Goal: Transaction & Acquisition: Obtain resource

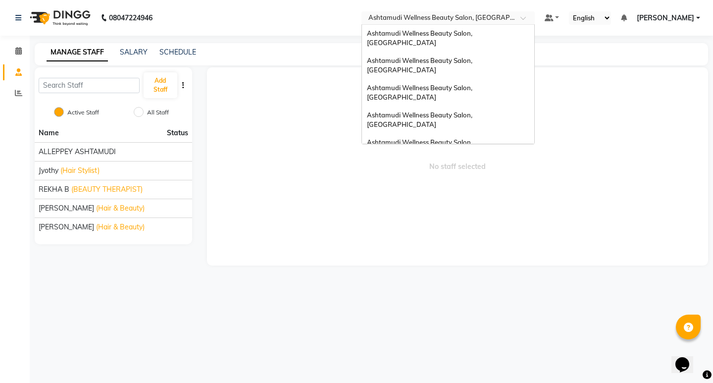
click at [488, 20] on input "text" at bounding box center [438, 19] width 144 height 10
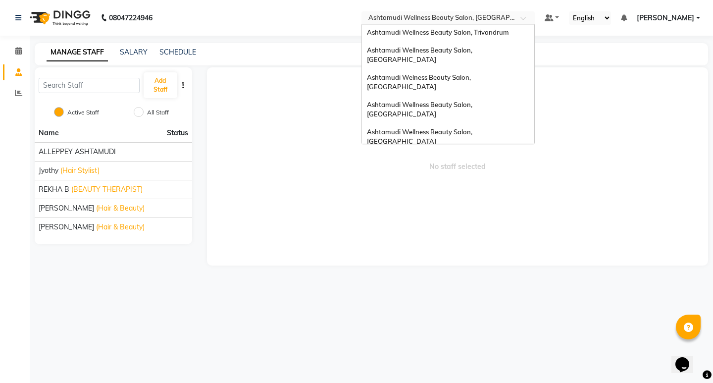
click at [479, 227] on span "Ashtamudi Unisex Salon, Dreams Mall, Dreams Mall Kottiyam" at bounding box center [445, 236] width 157 height 18
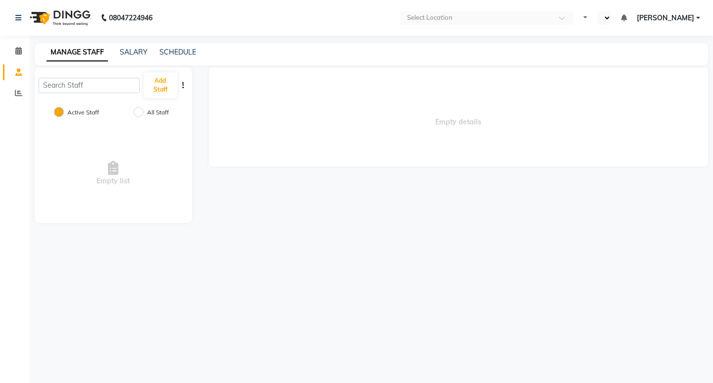
select select "en"
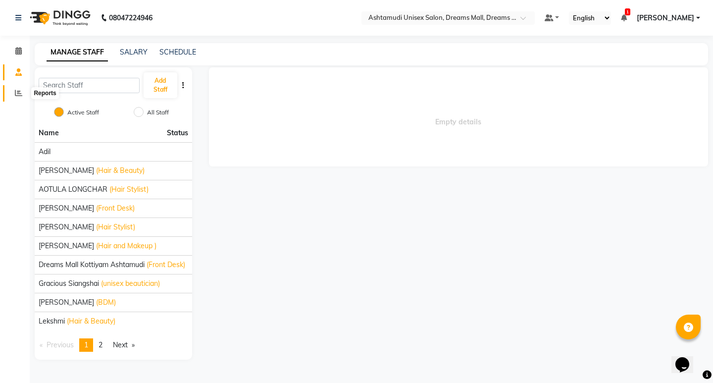
click at [20, 96] on icon at bounding box center [18, 92] width 7 height 7
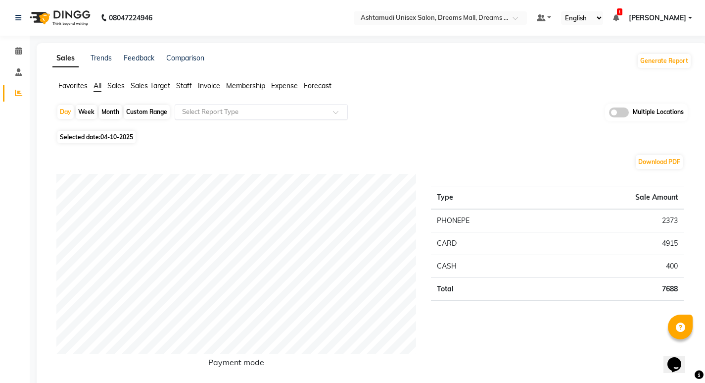
click at [225, 110] on input "text" at bounding box center [251, 112] width 143 height 10
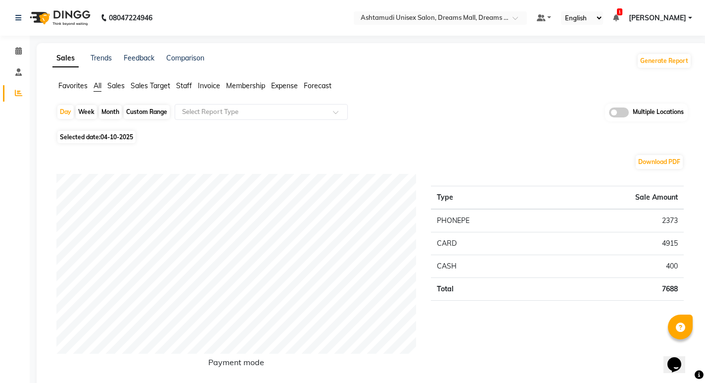
drag, startPoint x: 187, startPoint y: 84, endPoint x: 214, endPoint y: 122, distance: 46.9
click at [187, 84] on span "Staff" at bounding box center [184, 85] width 16 height 9
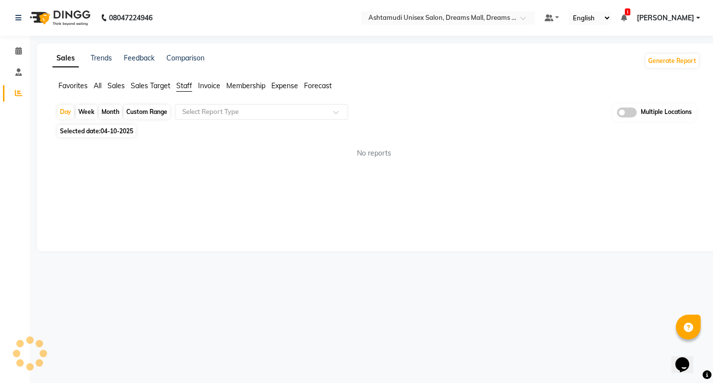
click at [214, 123] on div "Day Week Month Custom Range Select Report Type Multiple Locations Selected date…" at bounding box center [375, 134] width 647 height 63
click at [217, 118] on div "Select Report Type" at bounding box center [261, 112] width 173 height 16
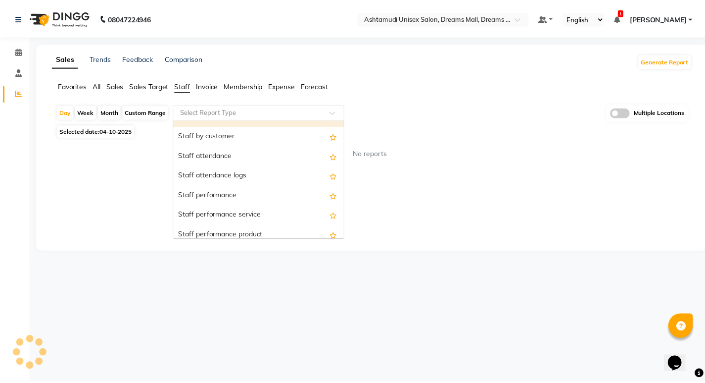
scroll to position [99, 0]
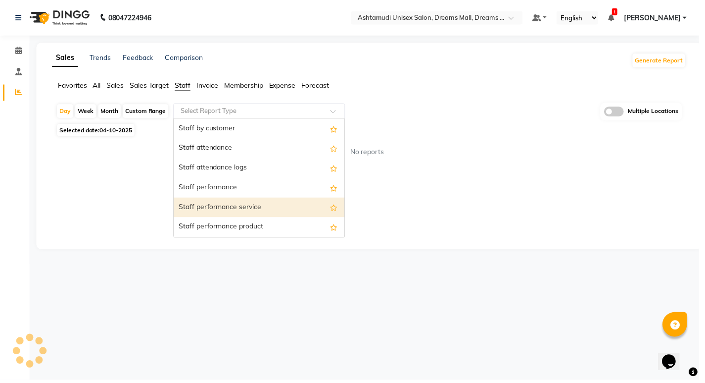
click at [236, 213] on div "Staff performance service" at bounding box center [261, 209] width 172 height 20
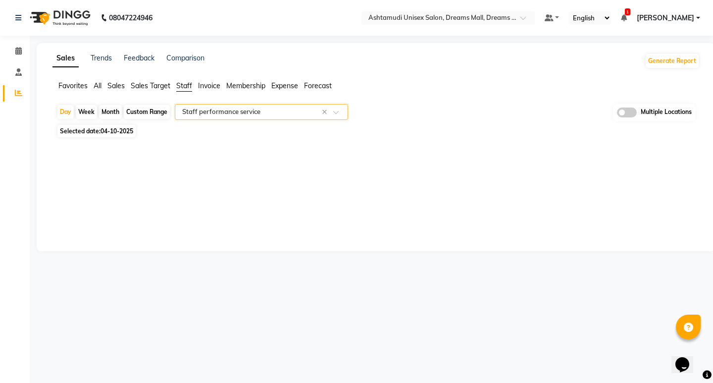
select select "full_report"
select select "csv"
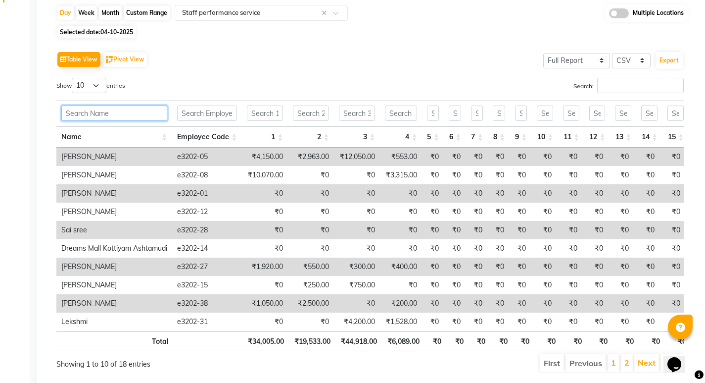
click at [130, 115] on input "text" at bounding box center [114, 112] width 106 height 15
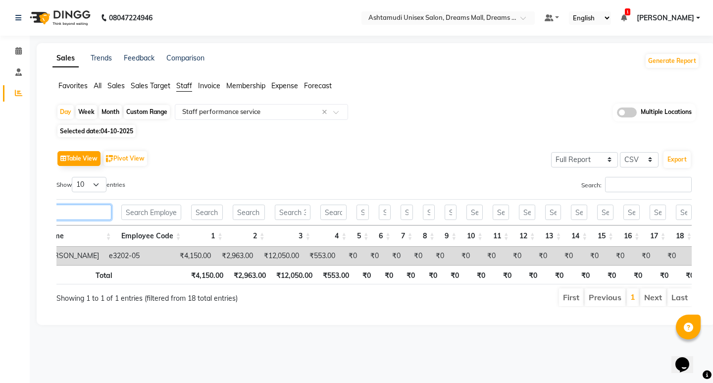
scroll to position [0, 0]
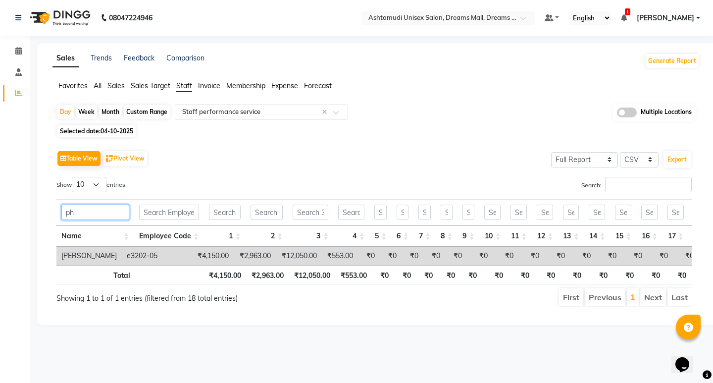
drag, startPoint x: 82, startPoint y: 211, endPoint x: 29, endPoint y: 213, distance: 53.5
click at [29, 213] on app-home "08047224946 Select Location × Ashtamudi Unisex Salon, Dreams Mall, Dreams Mall …" at bounding box center [356, 169] width 713 height 339
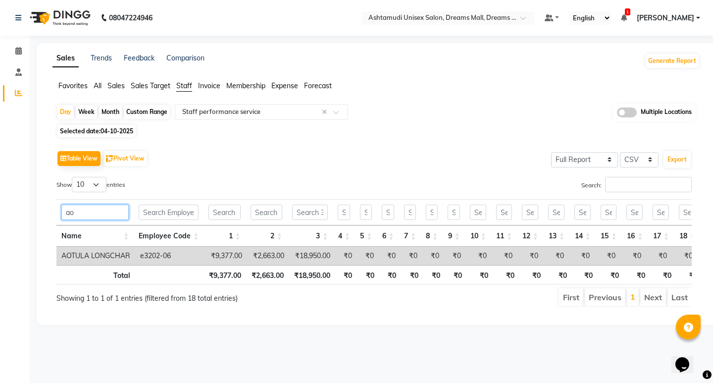
drag, startPoint x: 81, startPoint y: 210, endPoint x: 24, endPoint y: 219, distance: 57.6
click at [24, 219] on app-home "08047224946 Select Location × Ashtamudi Unisex Salon, Dreams Mall, Dreams Mall …" at bounding box center [356, 169] width 713 height 339
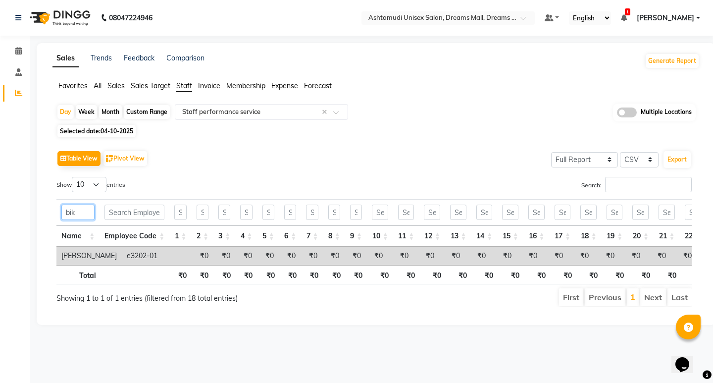
type input "bik"
click at [119, 127] on span "04-10-2025" at bounding box center [116, 130] width 33 height 7
select select "10"
select select "2025"
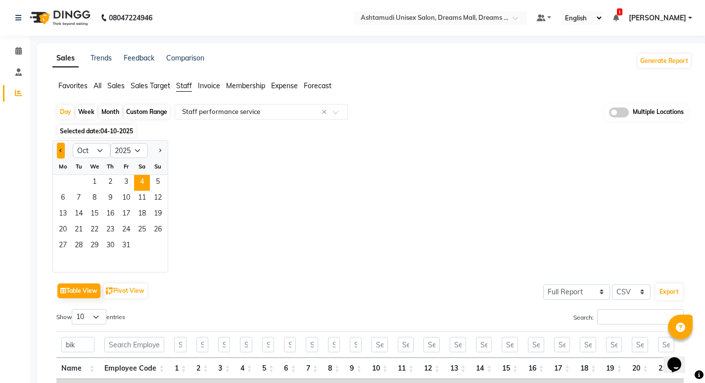
click at [57, 151] on button "Previous month" at bounding box center [61, 151] width 8 height 16
select select "9"
click at [64, 183] on span "1" at bounding box center [63, 183] width 16 height 16
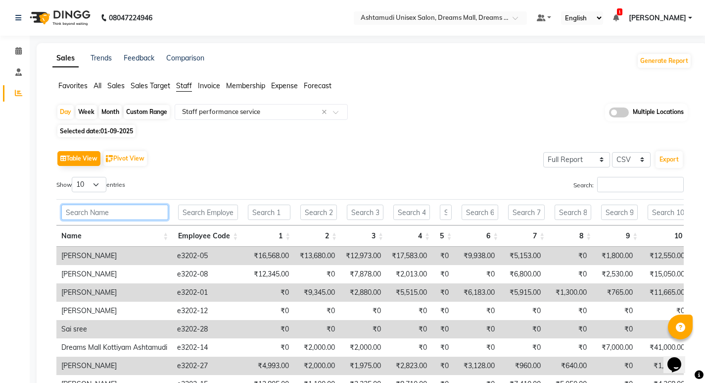
click at [113, 217] on input "text" at bounding box center [114, 211] width 107 height 15
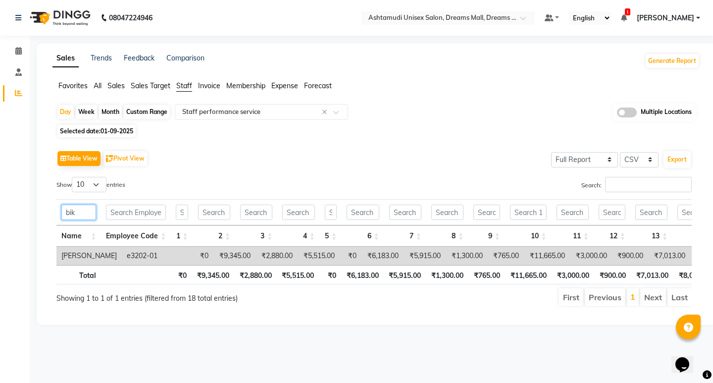
type input "bik"
drag, startPoint x: 247, startPoint y: 264, endPoint x: 340, endPoint y: 264, distance: 93.0
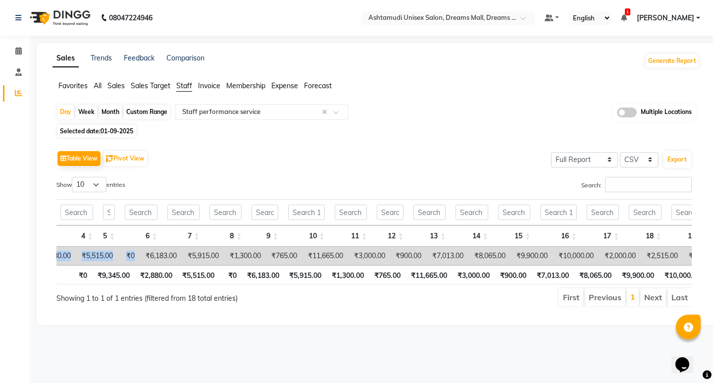
scroll to position [0, 222]
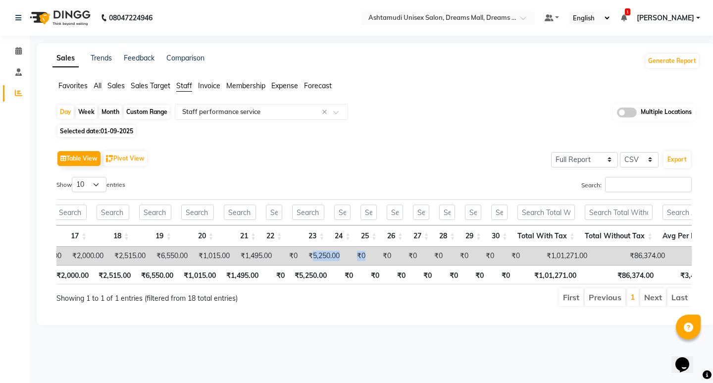
drag, startPoint x: 298, startPoint y: 254, endPoint x: 363, endPoint y: 254, distance: 65.3
click at [363, 254] on tr "BIKI SARKI e3202-01 ₹0 ₹9,345.00 ₹2,880.00 ₹5,515.00 ₹0 ₹6,183.00 ₹5,915.00 ₹1,…" at bounding box center [104, 255] width 1603 height 18
click at [344, 260] on td "₹0" at bounding box center [357, 255] width 26 height 18
drag, startPoint x: 321, startPoint y: 252, endPoint x: 297, endPoint y: 252, distance: 23.3
click at [302, 252] on td "₹5,250.00" at bounding box center [323, 255] width 42 height 18
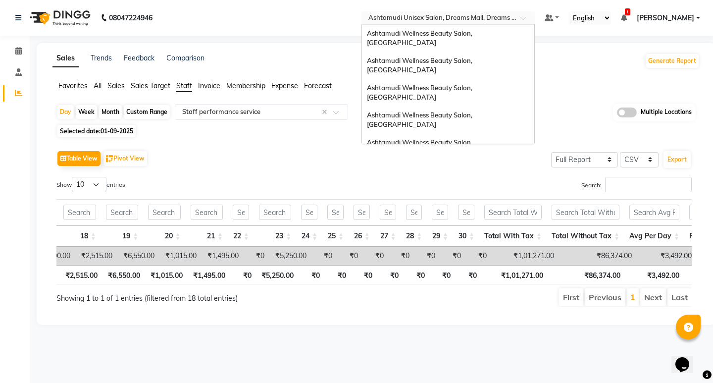
click at [533, 12] on div "Select Location × [GEOGRAPHIC_DATA] Unisex Salon, [GEOGRAPHIC_DATA], Dreams Mal…" at bounding box center [447, 17] width 173 height 13
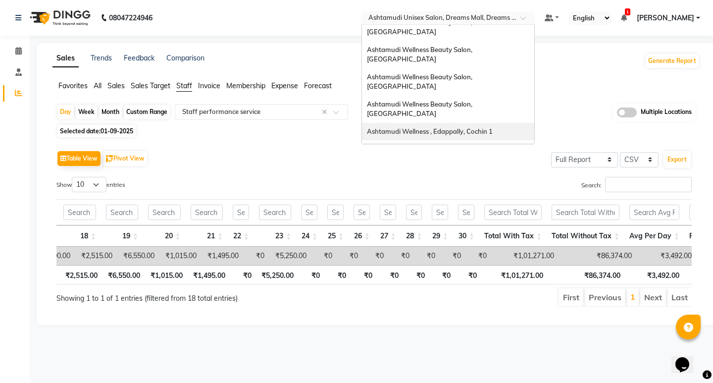
scroll to position [55, 0]
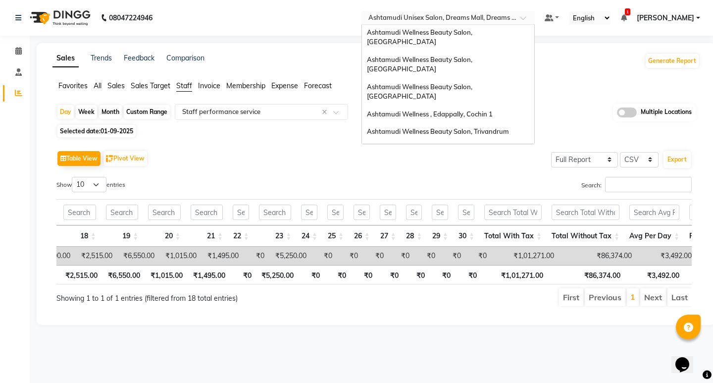
click at [472, 172] on span "Ashtamudi Welness Beauty Salon, [GEOGRAPHIC_DATA]" at bounding box center [419, 181] width 105 height 18
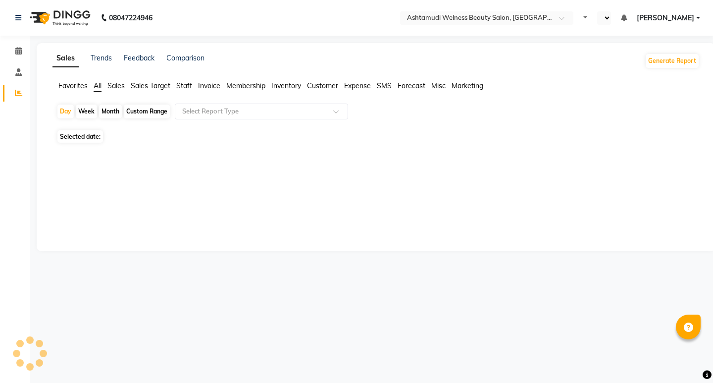
select select "en"
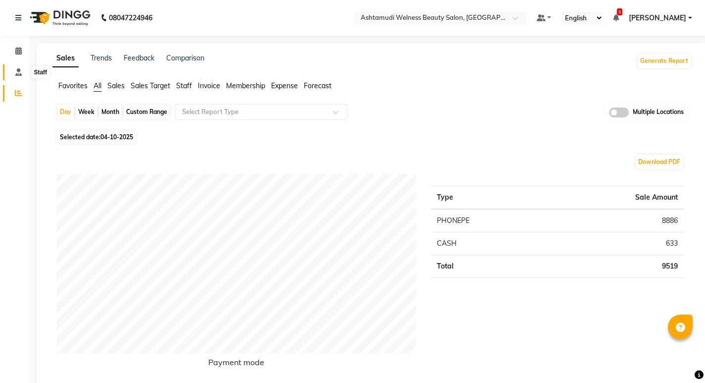
click at [13, 71] on span at bounding box center [18, 72] width 17 height 11
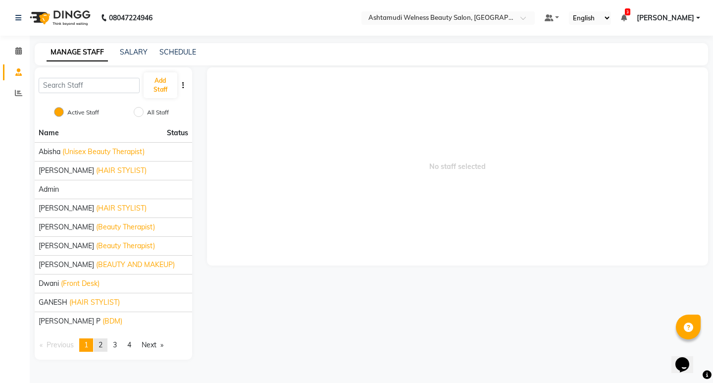
click at [102, 341] on span "2" at bounding box center [100, 344] width 4 height 9
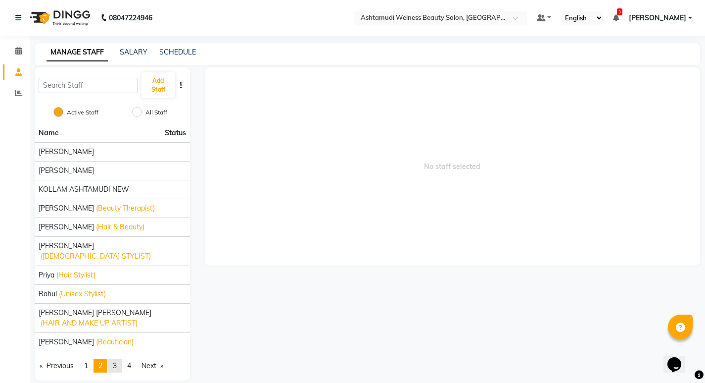
click at [117, 361] on span "3" at bounding box center [115, 365] width 4 height 9
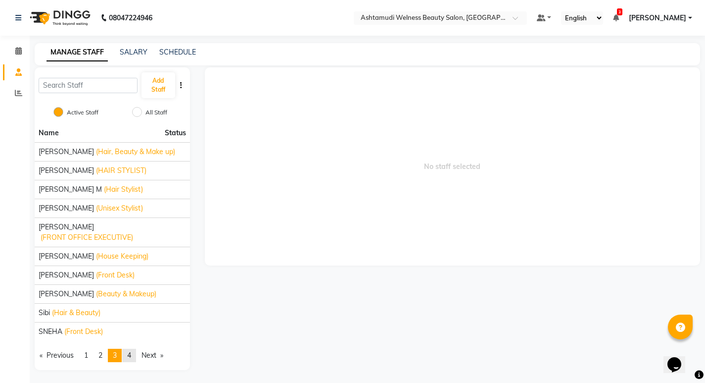
click at [131, 358] on span "4" at bounding box center [129, 354] width 4 height 9
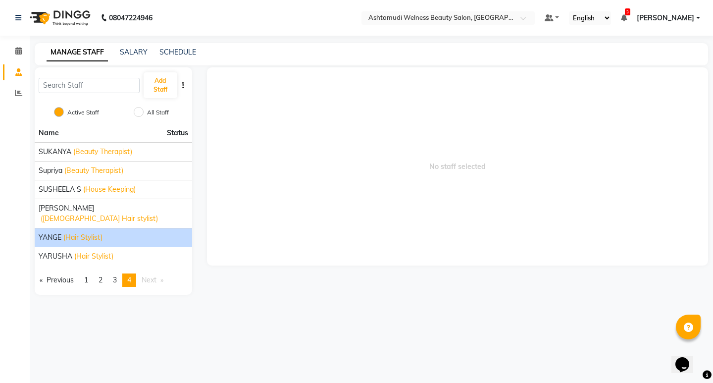
click at [88, 232] on span "(Hair Stylist)" at bounding box center [82, 237] width 39 height 10
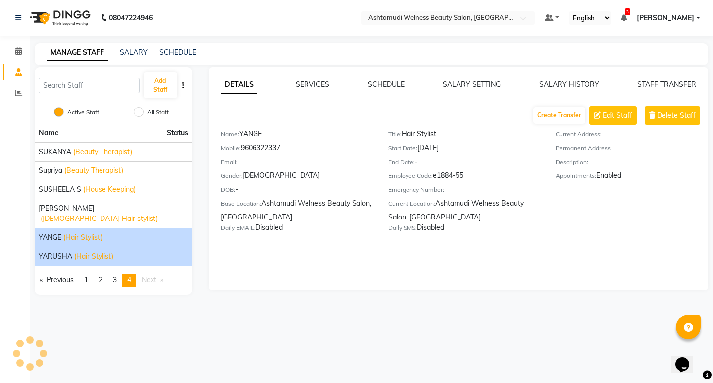
click at [91, 251] on span "(Hair Stylist)" at bounding box center [93, 256] width 39 height 10
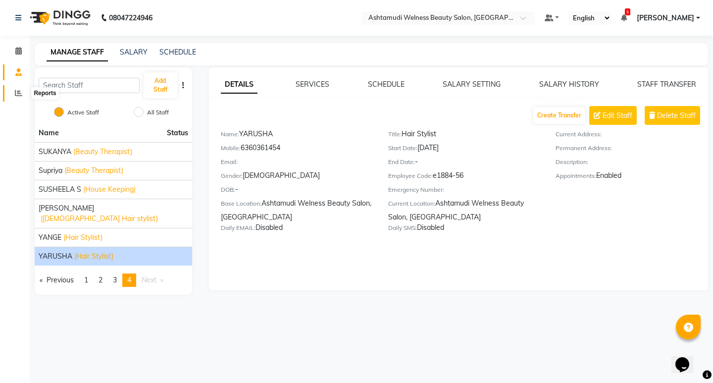
click at [22, 90] on icon at bounding box center [18, 92] width 7 height 7
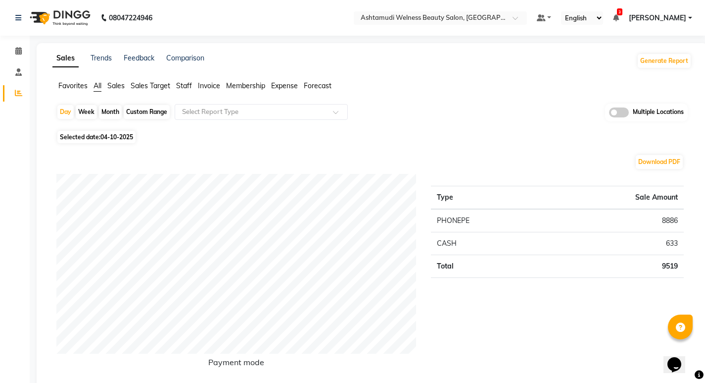
click at [186, 81] on span "Staff" at bounding box center [184, 85] width 16 height 9
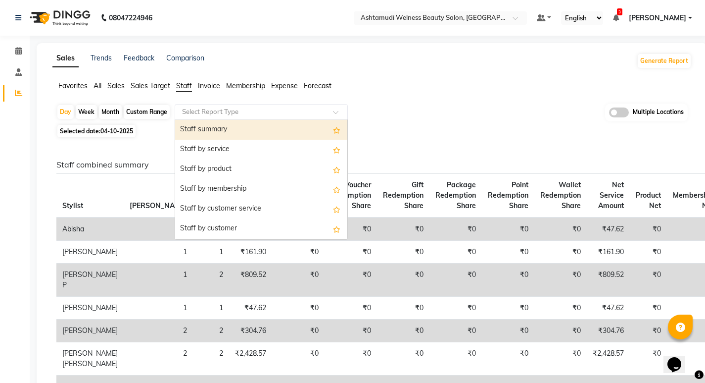
drag, startPoint x: 192, startPoint y: 105, endPoint x: 214, endPoint y: 136, distance: 36.9
click at [193, 106] on div "Select Report Type" at bounding box center [261, 112] width 173 height 16
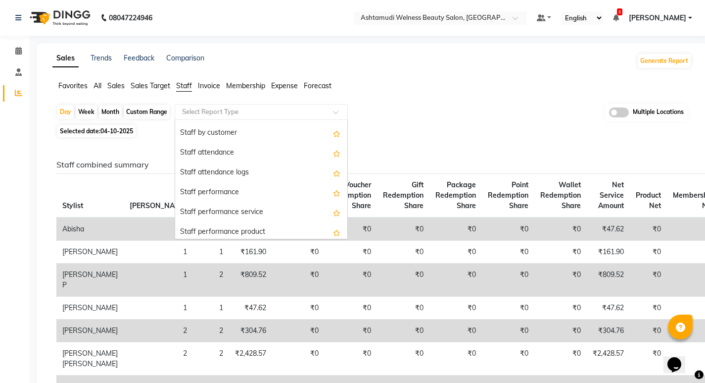
scroll to position [99, 0]
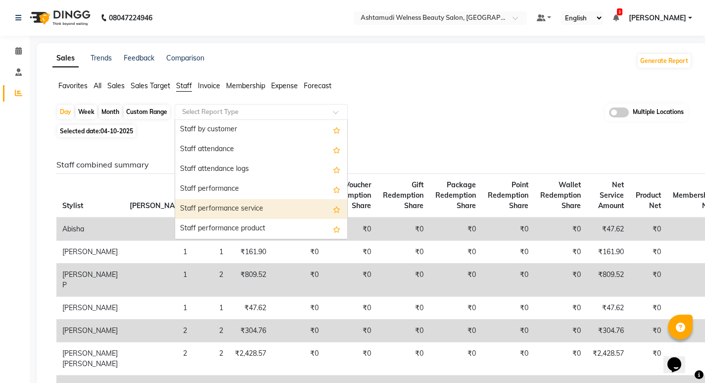
click at [240, 209] on div "Staff performance service" at bounding box center [261, 209] width 172 height 20
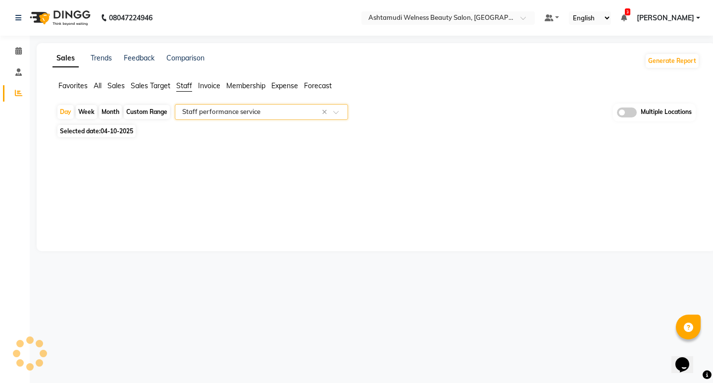
select select "full_report"
select select "csv"
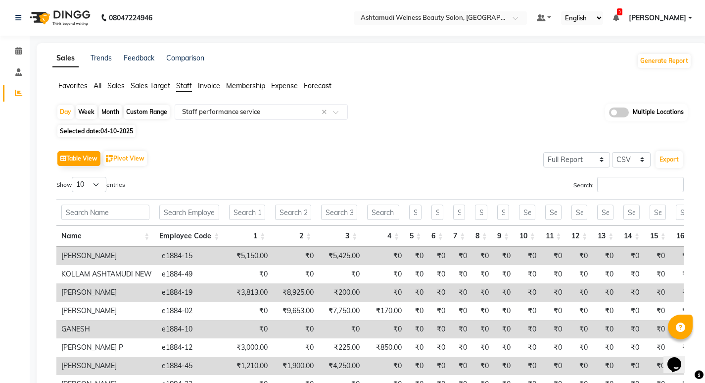
click at [111, 112] on div "Month" at bounding box center [110, 112] width 23 height 14
select select "10"
select select "2025"
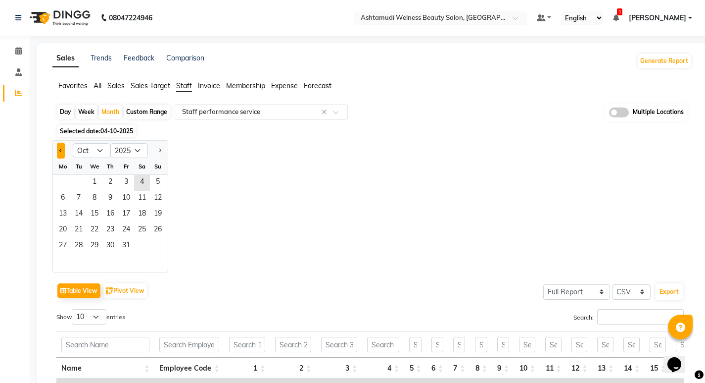
click at [63, 151] on button "Previous month" at bounding box center [61, 151] width 8 height 16
select select "9"
click at [62, 180] on span "1" at bounding box center [63, 183] width 16 height 16
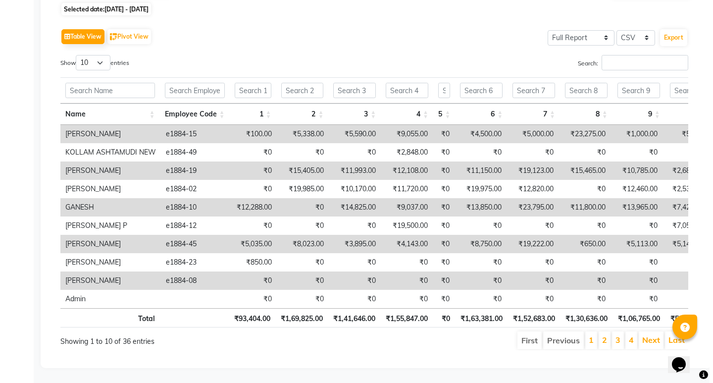
scroll to position [0, 0]
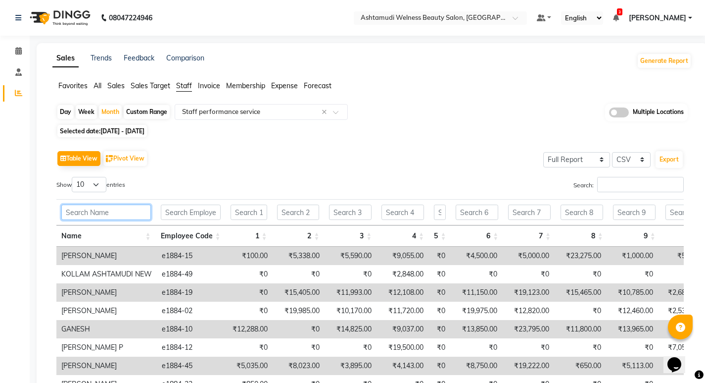
click at [100, 207] on input "text" at bounding box center [106, 211] width 90 height 15
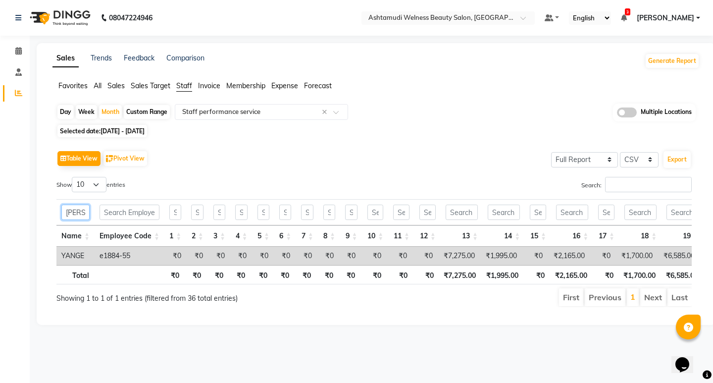
type input "yan"
click at [627, 110] on span at bounding box center [627, 112] width 20 height 10
click at [617, 114] on input "checkbox" at bounding box center [617, 114] width 0 height 0
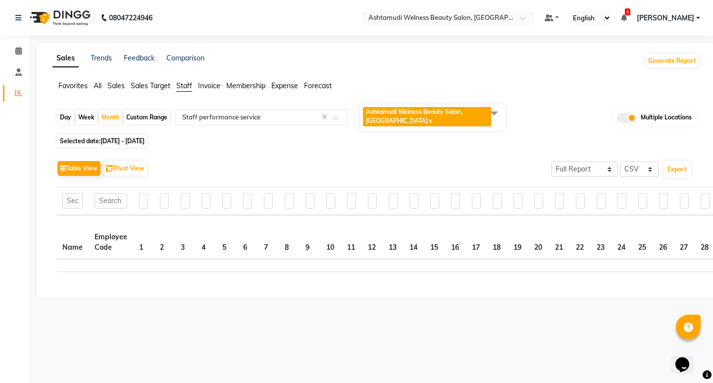
click at [490, 120] on span at bounding box center [494, 112] width 20 height 19
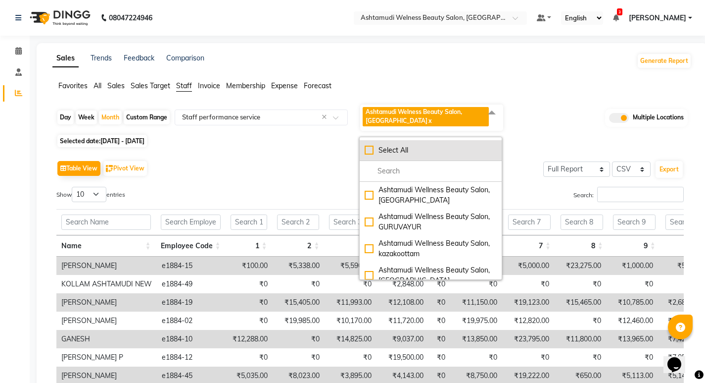
click at [366, 149] on div "Select All" at bounding box center [431, 150] width 132 height 10
checkbox input "true"
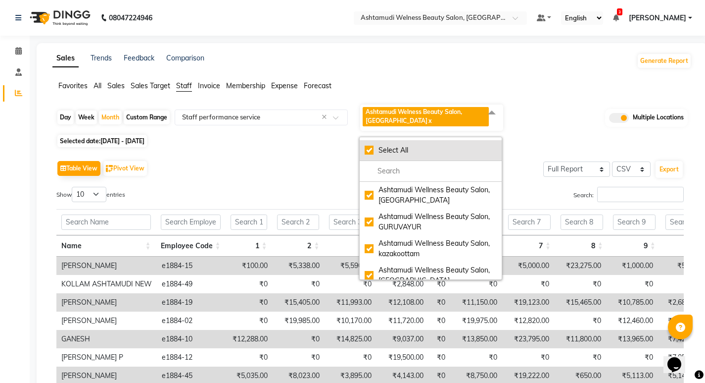
checkbox input "true"
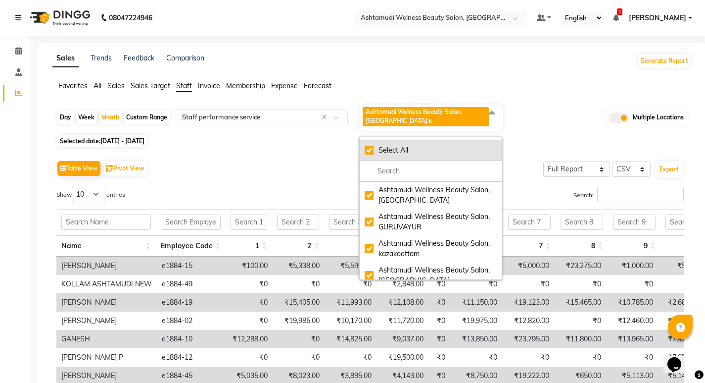
checkbox input "true"
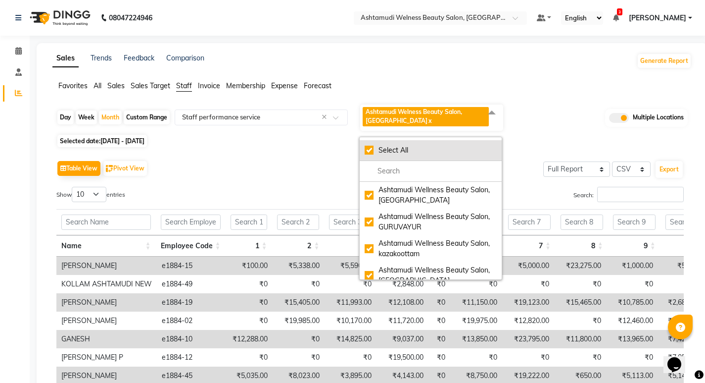
checkbox input "true"
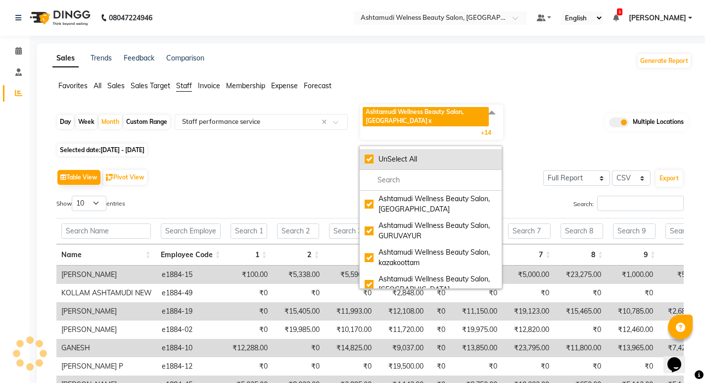
click at [370, 156] on div "UnSelect All" at bounding box center [431, 159] width 132 height 10
checkbox input "false"
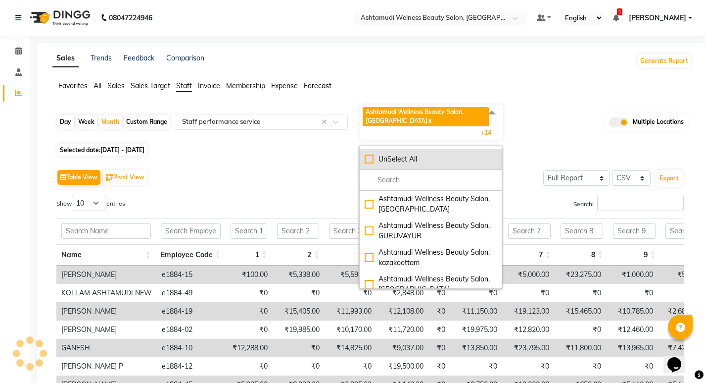
checkbox input "false"
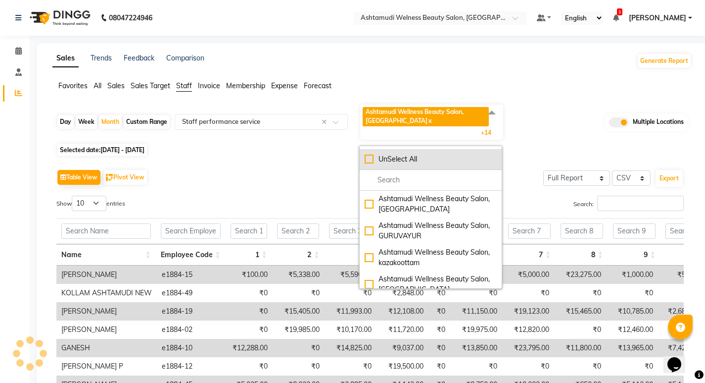
checkbox input "false"
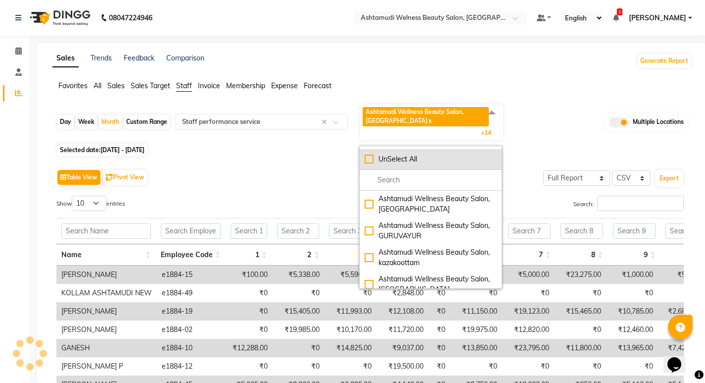
checkbox input "false"
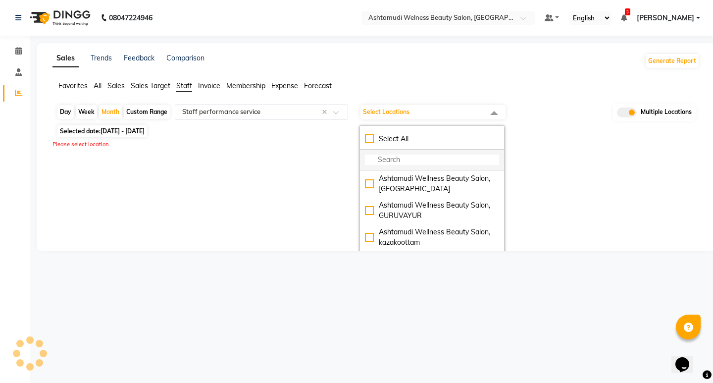
click at [387, 158] on input "multiselect-search" at bounding box center [432, 159] width 134 height 10
type input "C"
select select "full_report"
select select "csv"
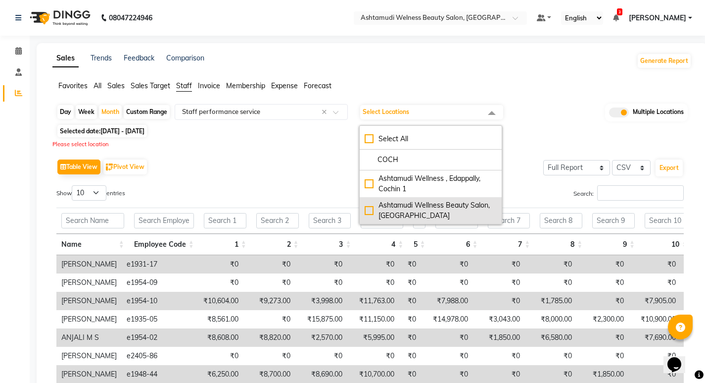
type input "COCH"
click at [392, 207] on div "Ashtamudi Wellness Beauty Salon, COCHIN" at bounding box center [431, 210] width 132 height 21
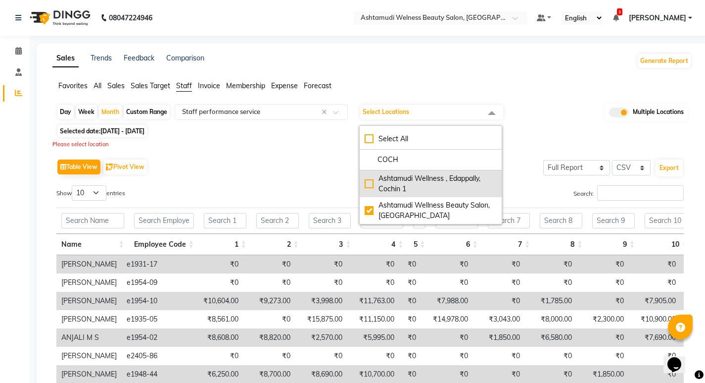
checkbox input "true"
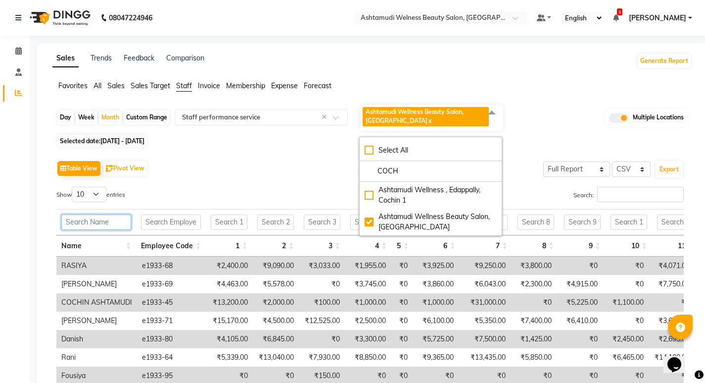
click at [86, 220] on input "text" at bounding box center [96, 221] width 70 height 15
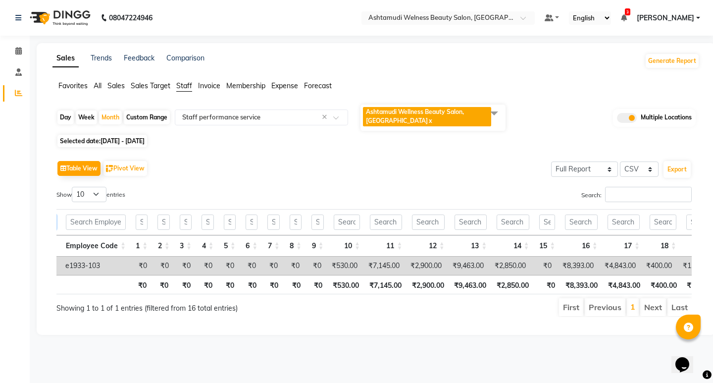
scroll to position [0, 66]
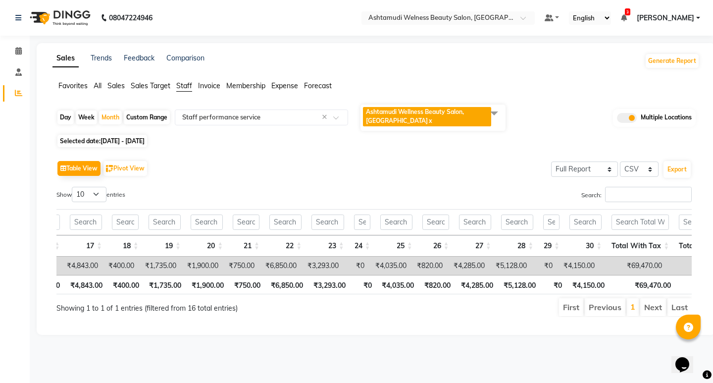
type input "SANG"
